Goal: Transaction & Acquisition: Purchase product/service

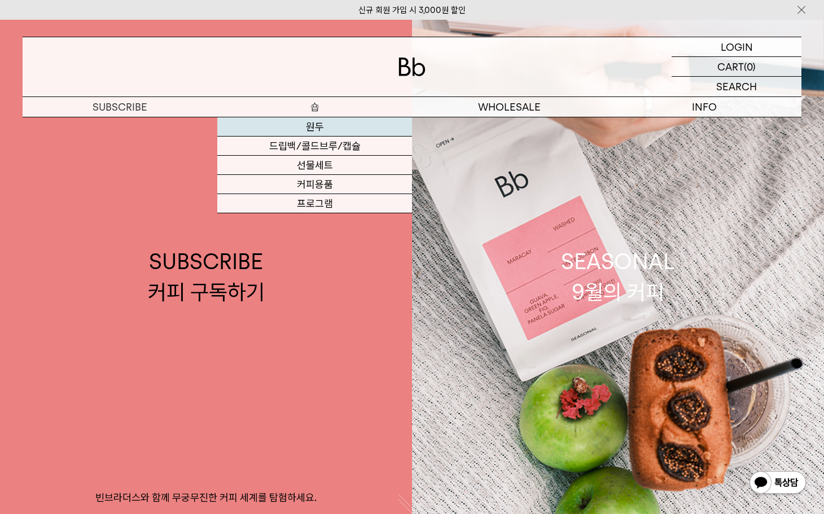
click at [330, 128] on link "원두" at bounding box center [314, 126] width 195 height 19
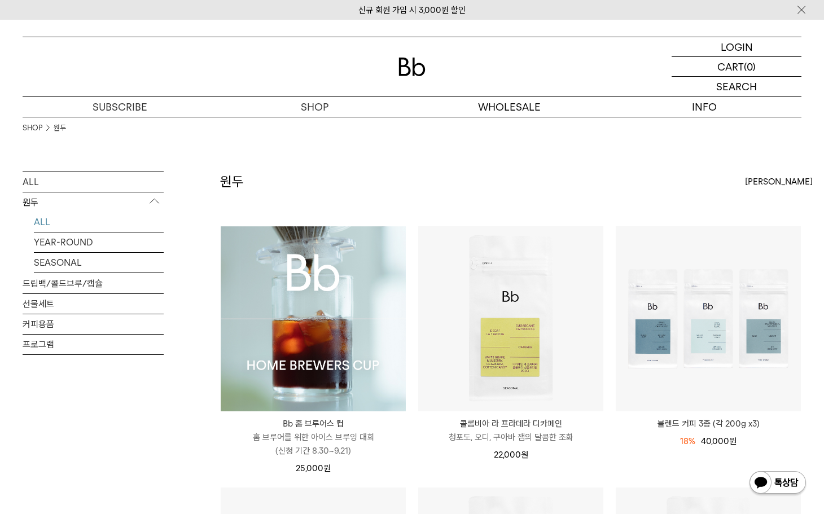
click at [342, 307] on img at bounding box center [313, 318] width 185 height 185
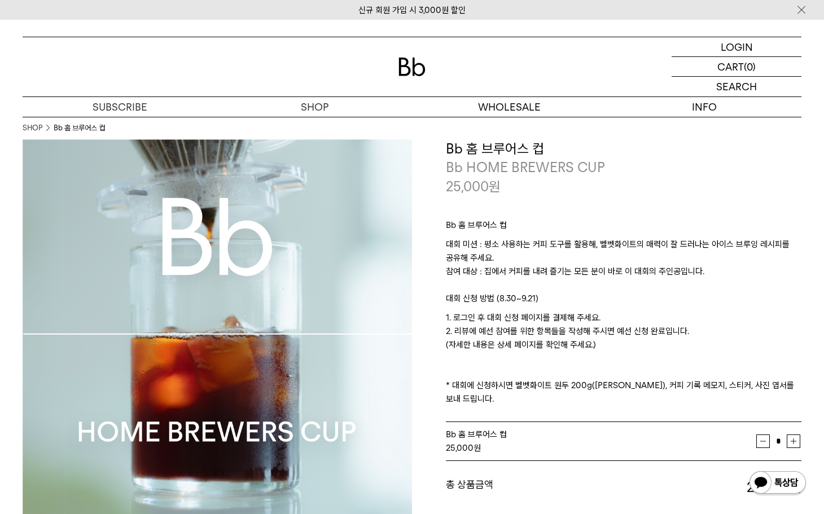
click at [406, 54] on div at bounding box center [412, 66] width 779 height 59
click at [411, 62] on img at bounding box center [411, 67] width 27 height 19
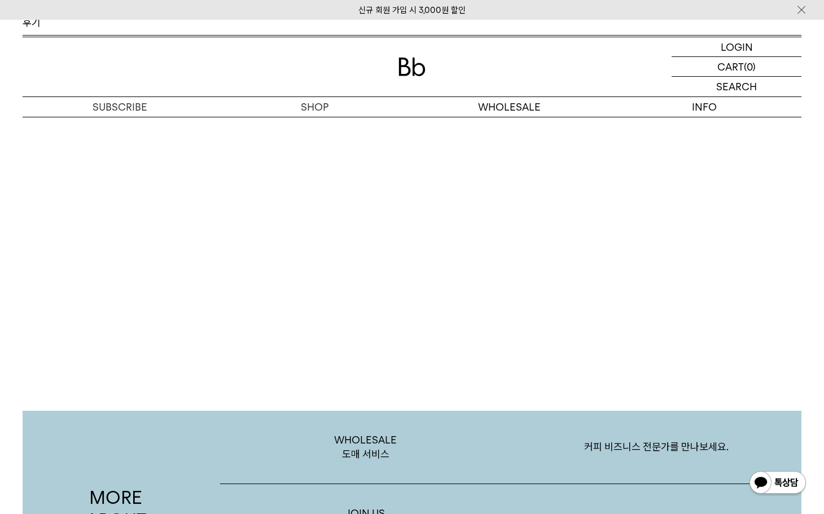
scroll to position [2079, 0]
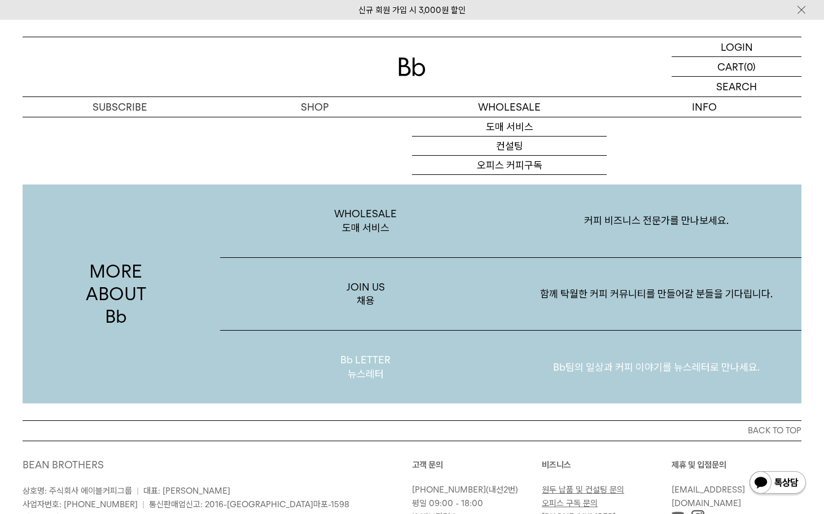
click at [414, 368] on p "Bb LETTER 뉴스레터" at bounding box center [365, 367] width 291 height 73
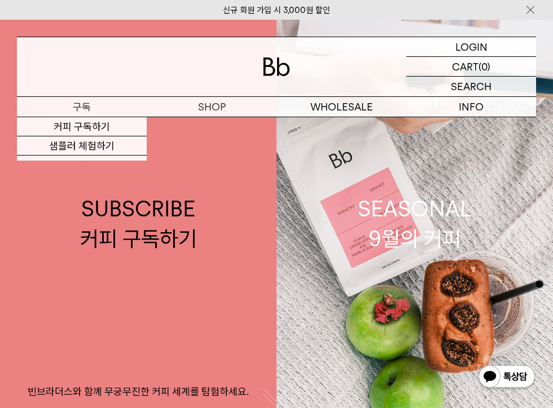
click at [84, 107] on p "구독" at bounding box center [82, 107] width 130 height 20
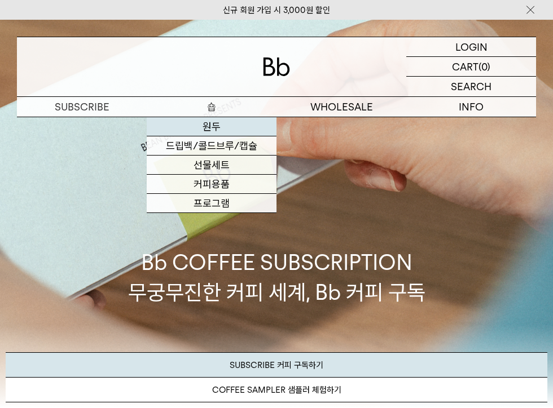
click at [223, 128] on link "원두" at bounding box center [212, 126] width 130 height 19
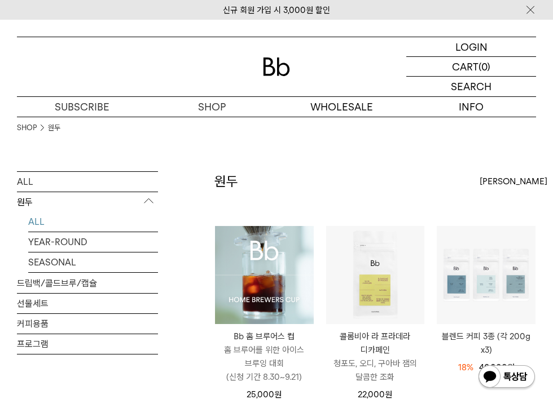
click at [292, 270] on img at bounding box center [264, 275] width 99 height 99
